Goal: Find specific page/section: Find specific page/section

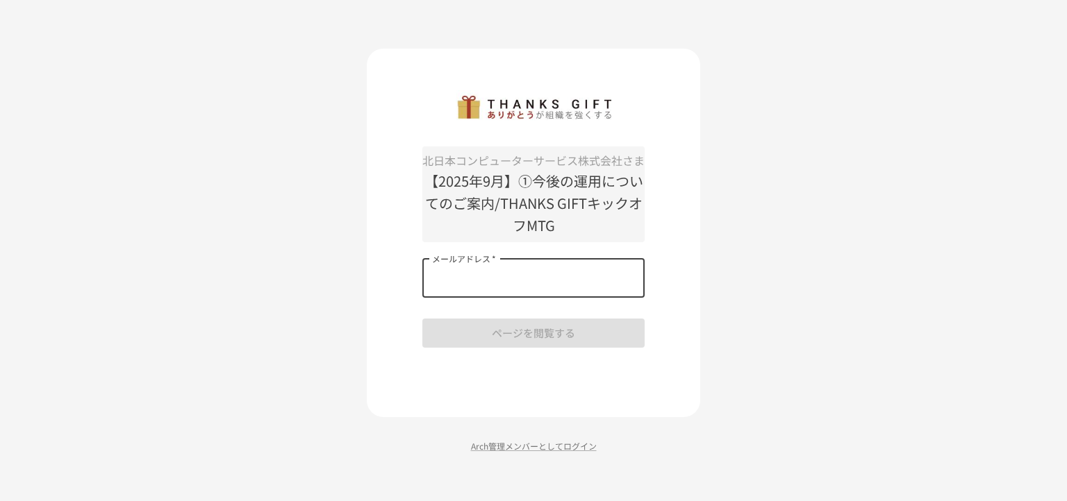
click at [553, 277] on input "メールアドレス   *" at bounding box center [533, 278] width 222 height 39
type input "**********"
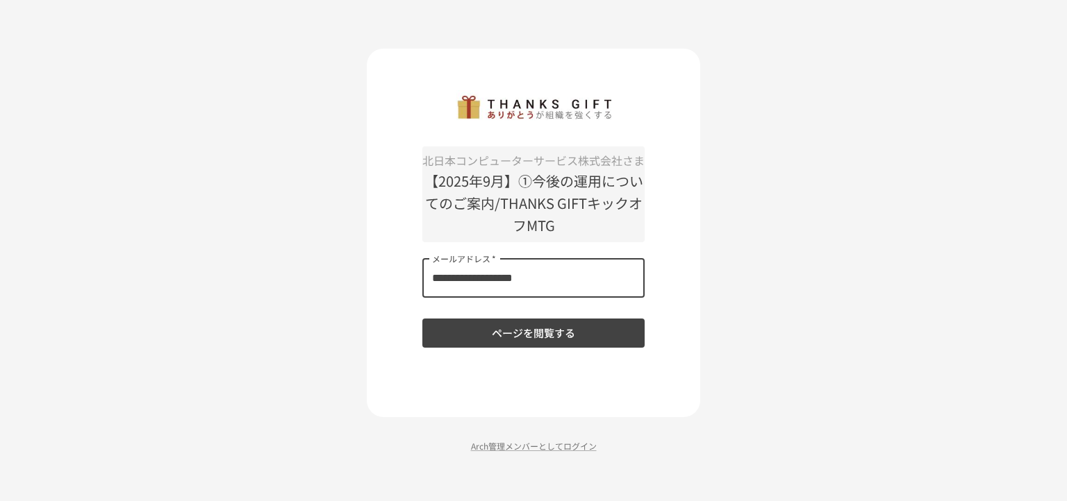
click at [549, 328] on button "ページを閲覧する" at bounding box center [533, 333] width 222 height 29
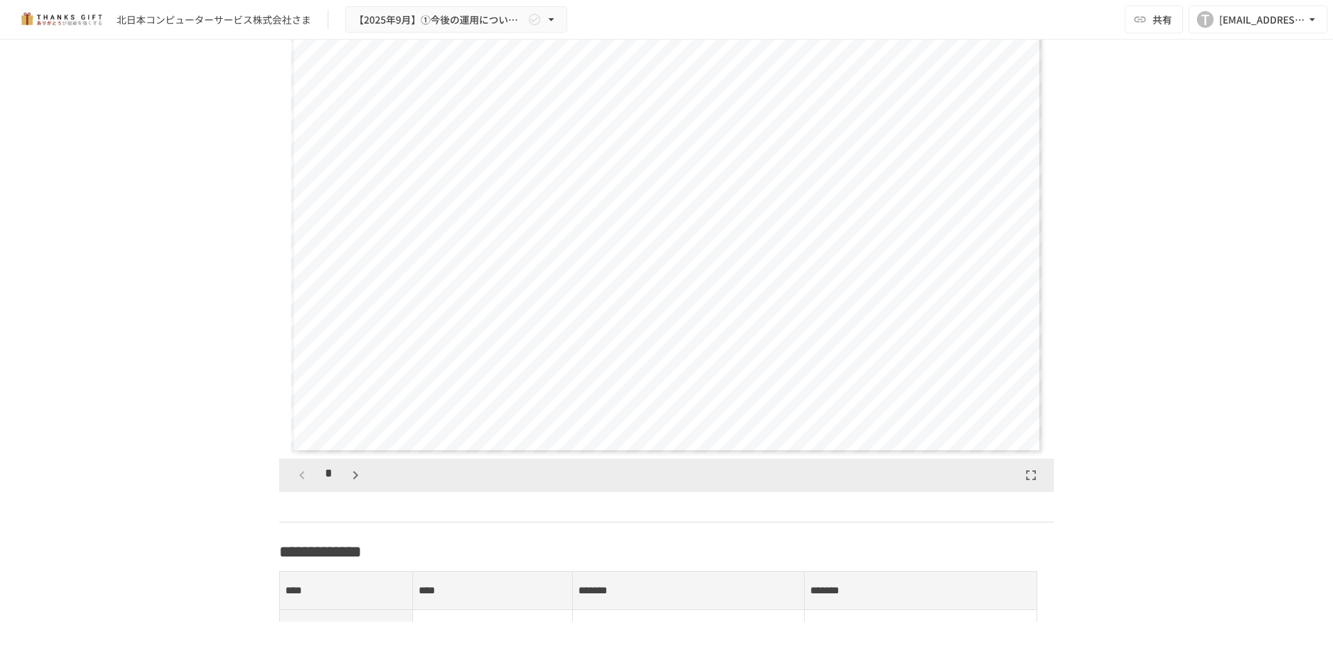
scroll to position [1428, 0]
click at [352, 484] on icon "button" at bounding box center [355, 475] width 17 height 17
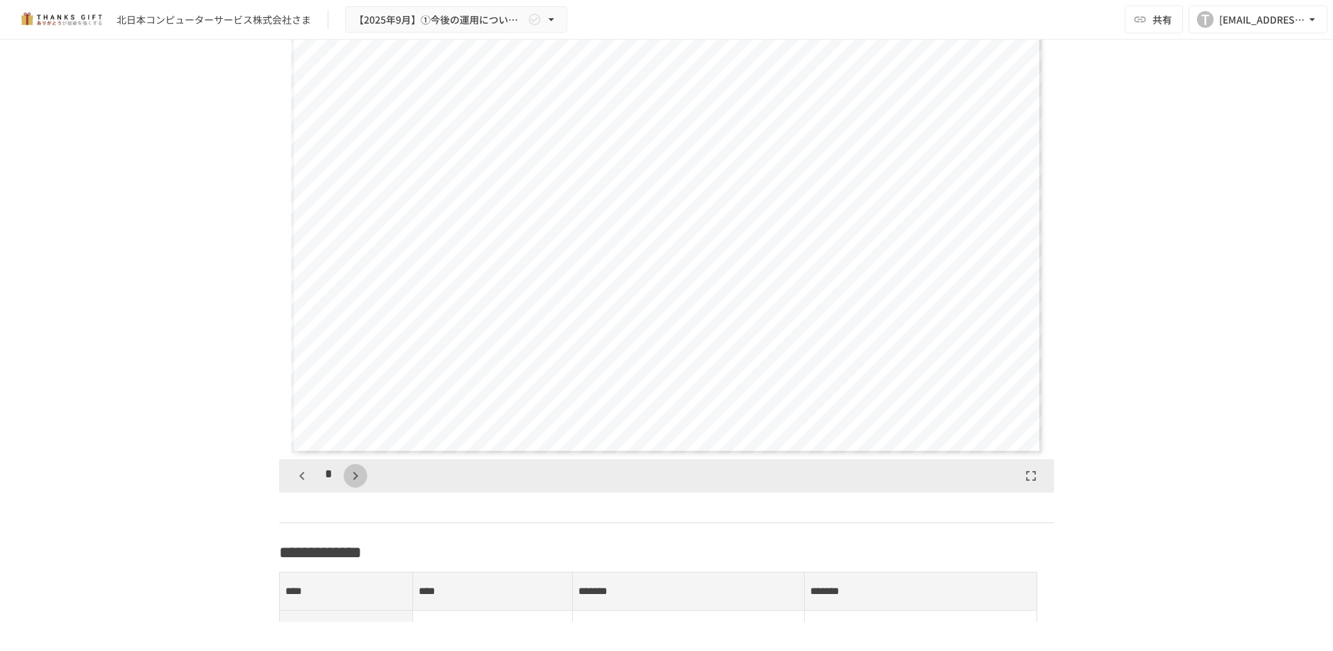
click at [352, 484] on icon "button" at bounding box center [355, 475] width 17 height 17
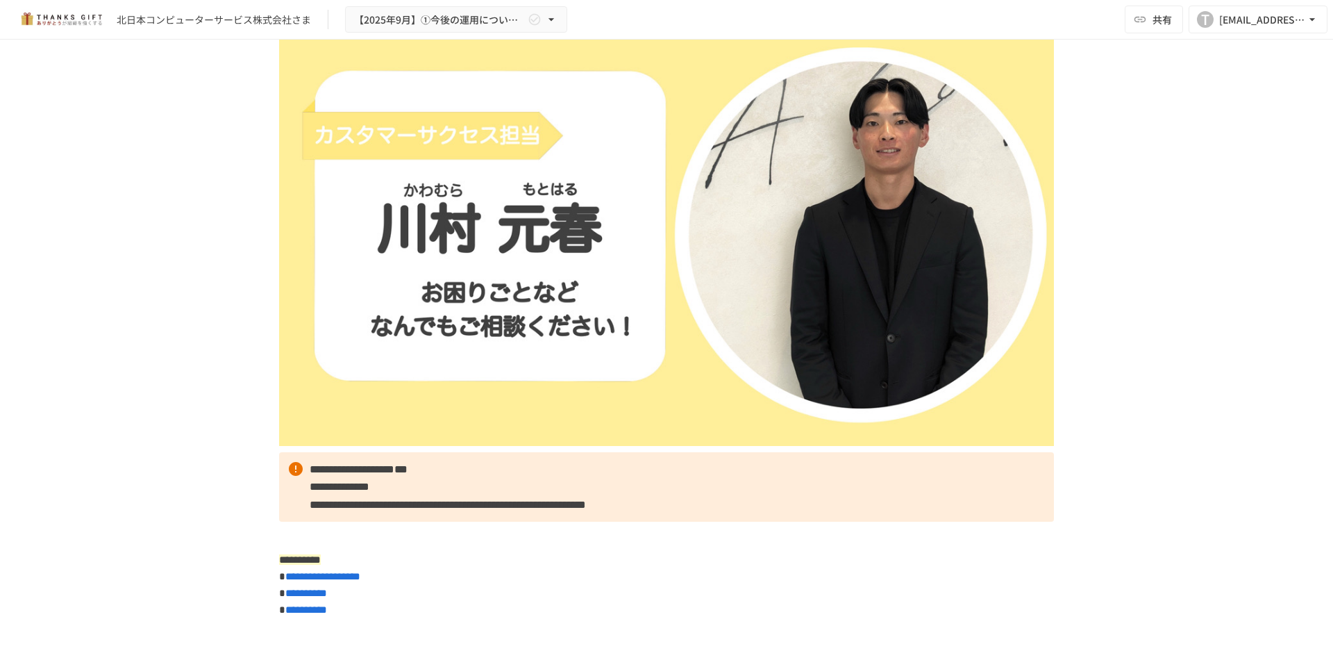
scroll to position [0, 0]
